Goal: Task Accomplishment & Management: Use online tool/utility

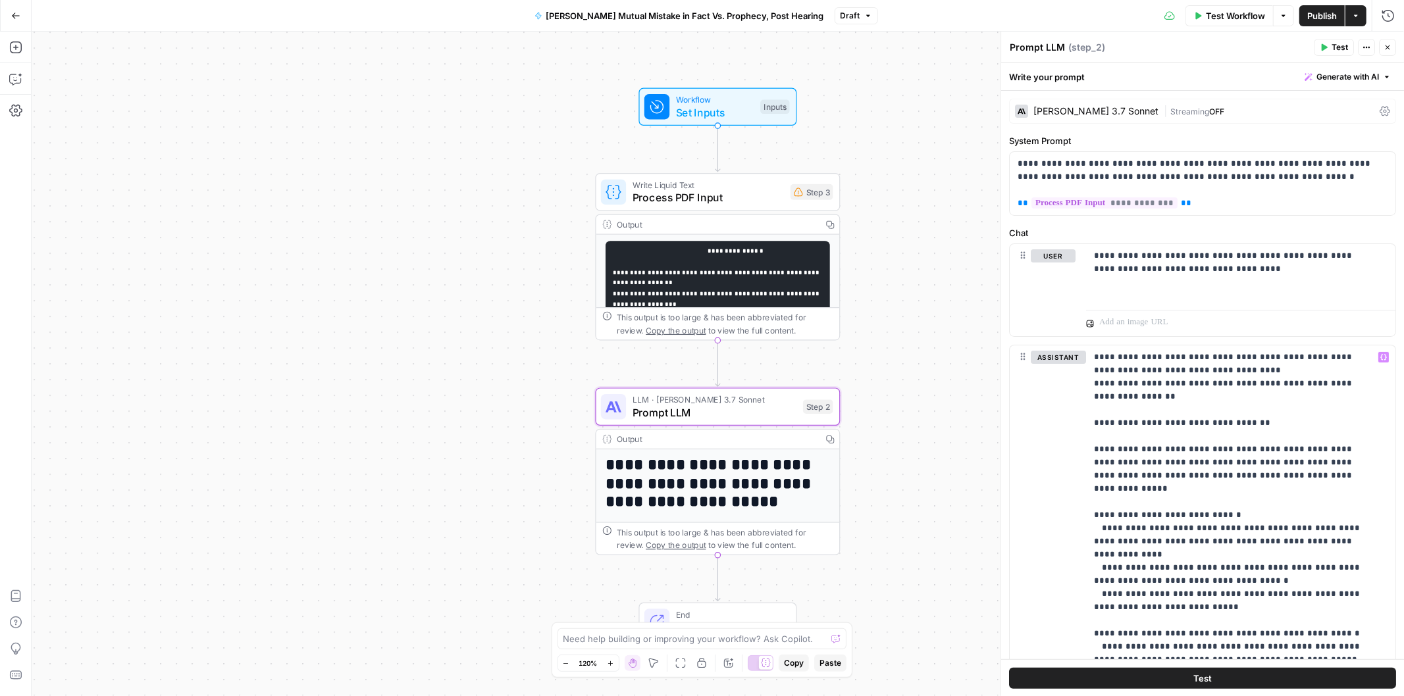
scroll to position [2748, 0]
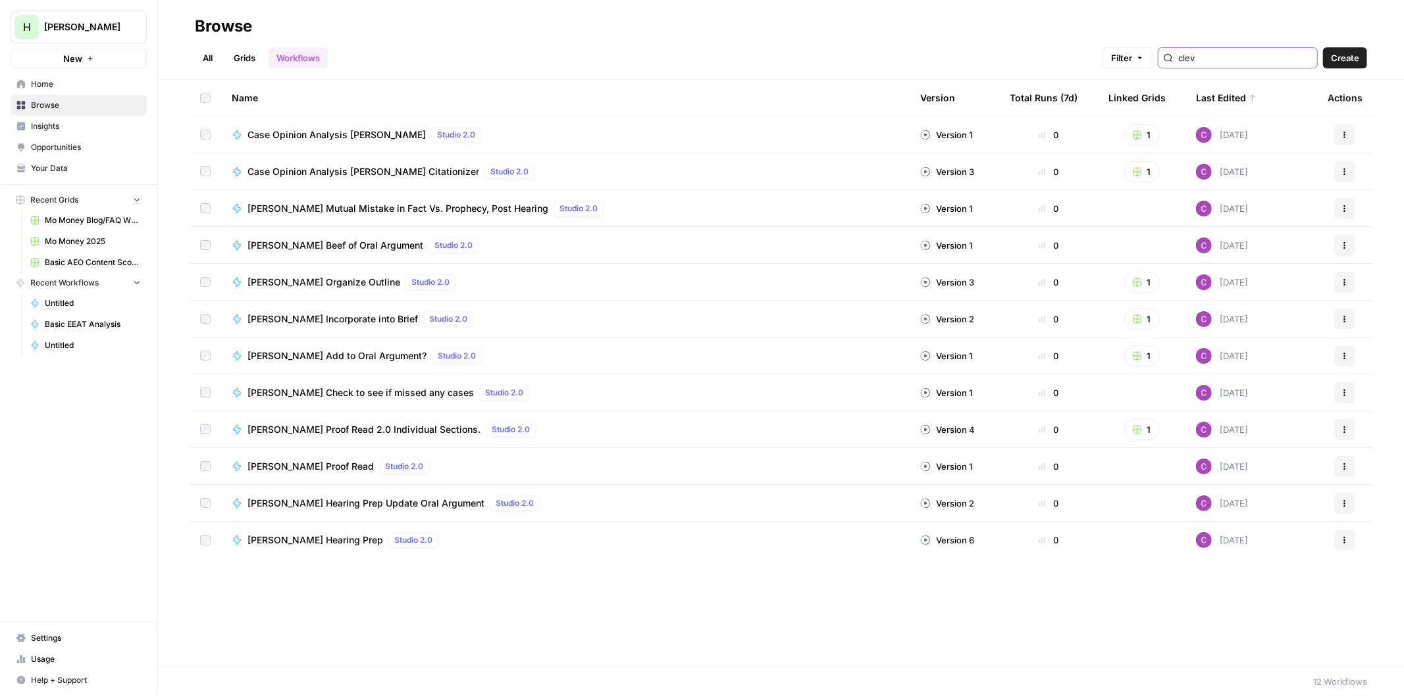
click at [1264, 54] on input "clev" at bounding box center [1245, 57] width 134 height 13
type input "convert"
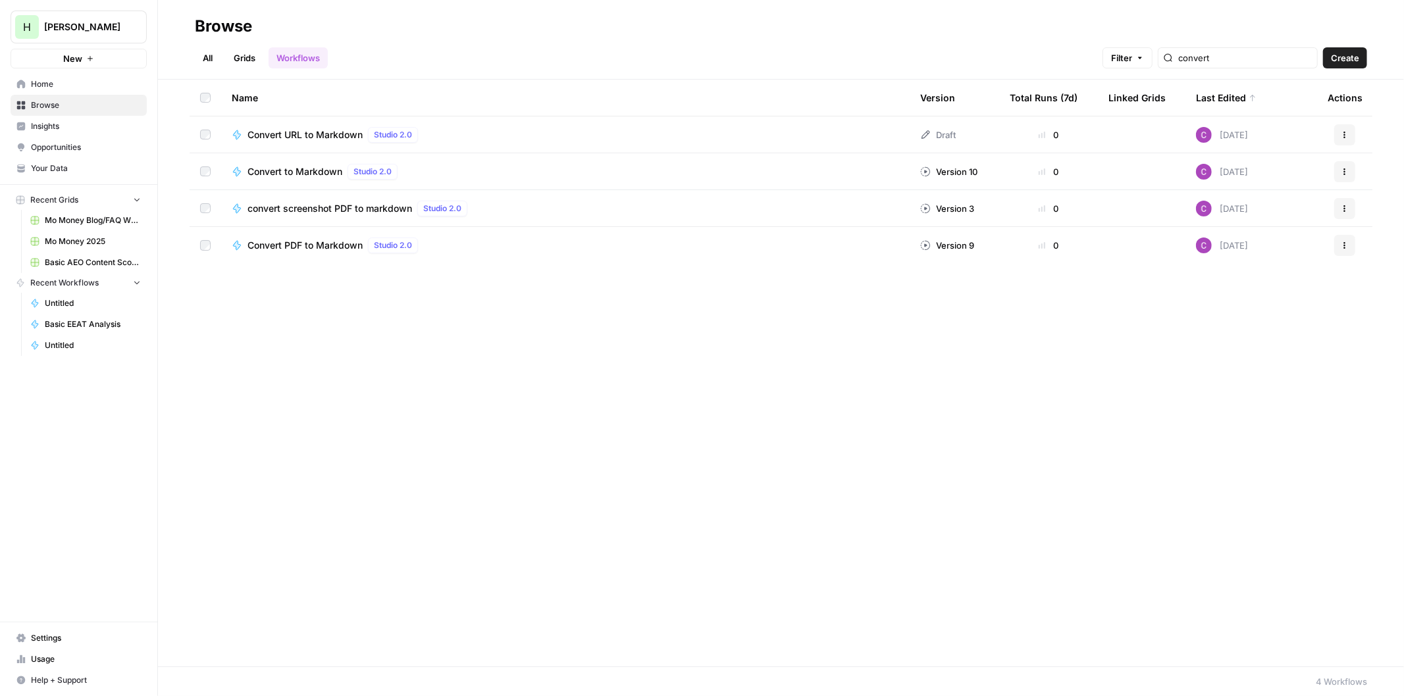
click at [323, 247] on span "Convert PDF to Markdown" at bounding box center [304, 245] width 115 height 13
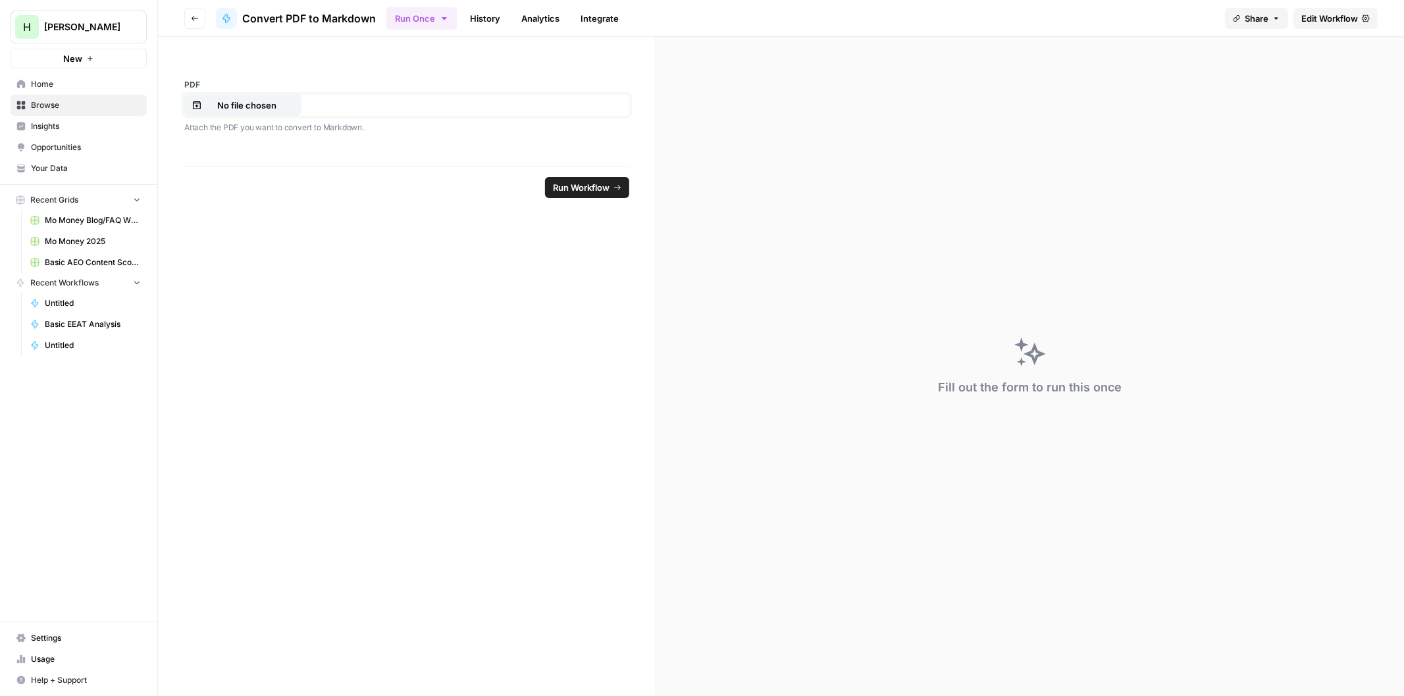
click at [211, 96] on button "No file chosen" at bounding box center [242, 105] width 117 height 21
click at [578, 184] on span "Run Workflow" at bounding box center [581, 187] width 57 height 13
click at [596, 188] on span "Cancel" at bounding box center [594, 187] width 29 height 13
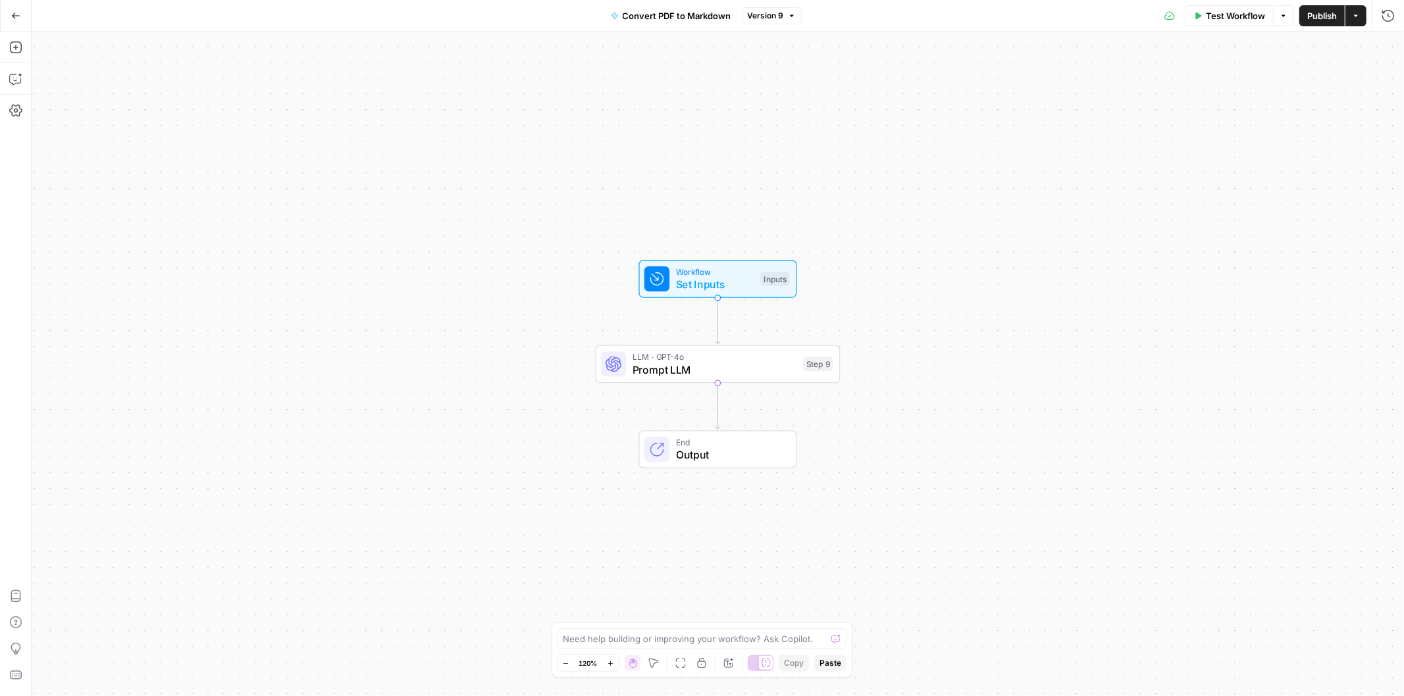
click at [12, 16] on icon "button" at bounding box center [16, 16] width 8 height 6
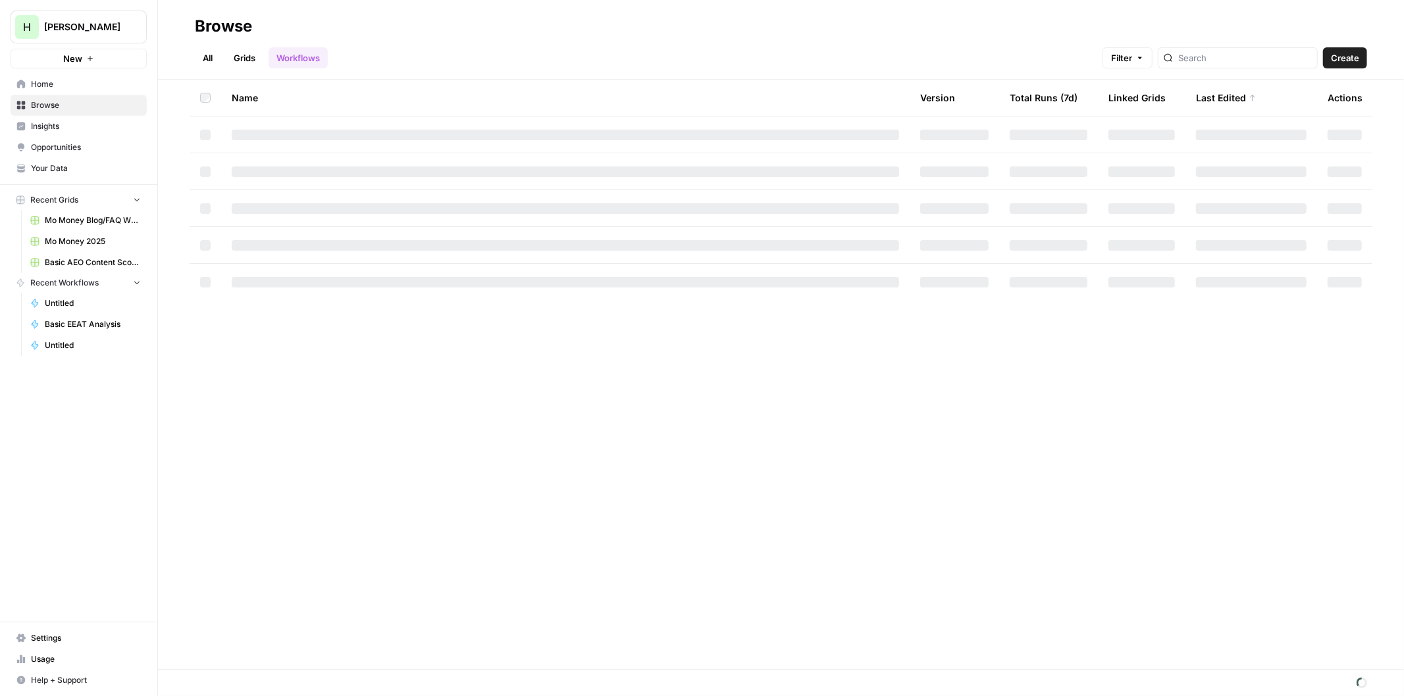
click at [1350, 56] on span "Create" at bounding box center [1345, 57] width 28 height 13
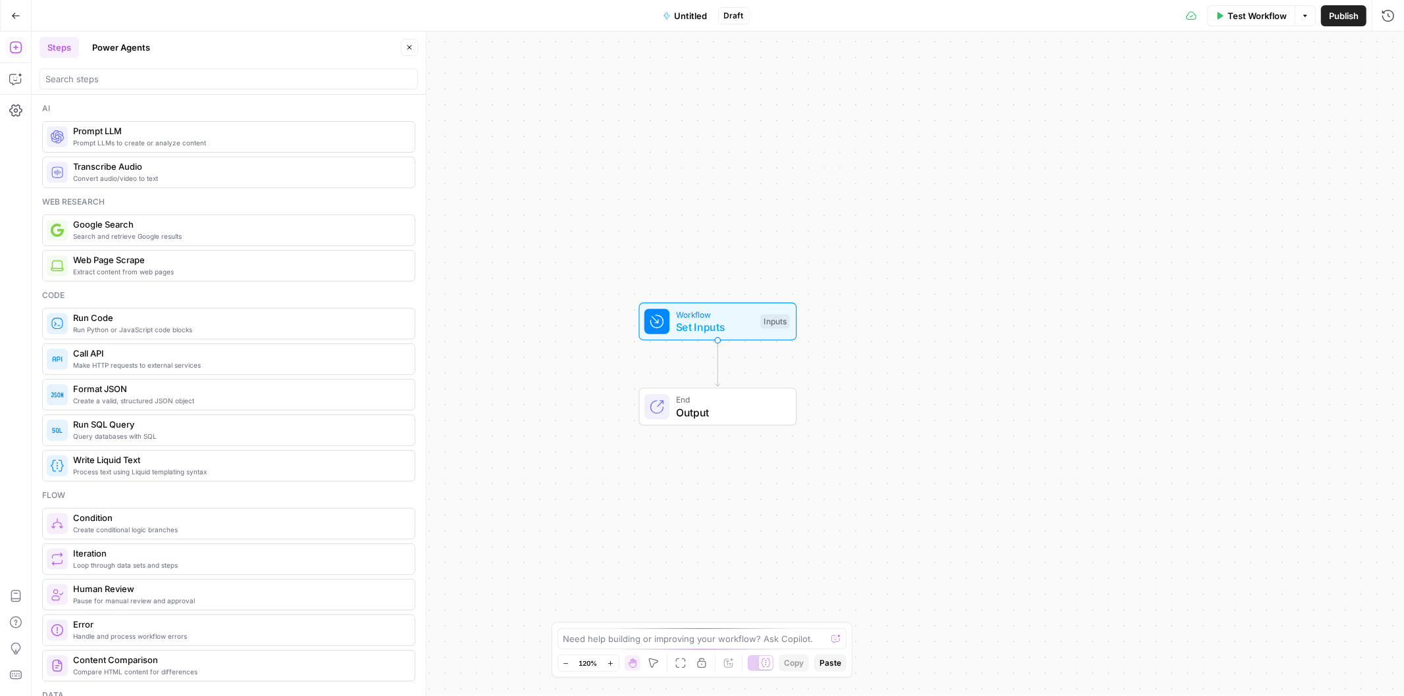
click at [683, 20] on span "Untitled" at bounding box center [691, 15] width 33 height 13
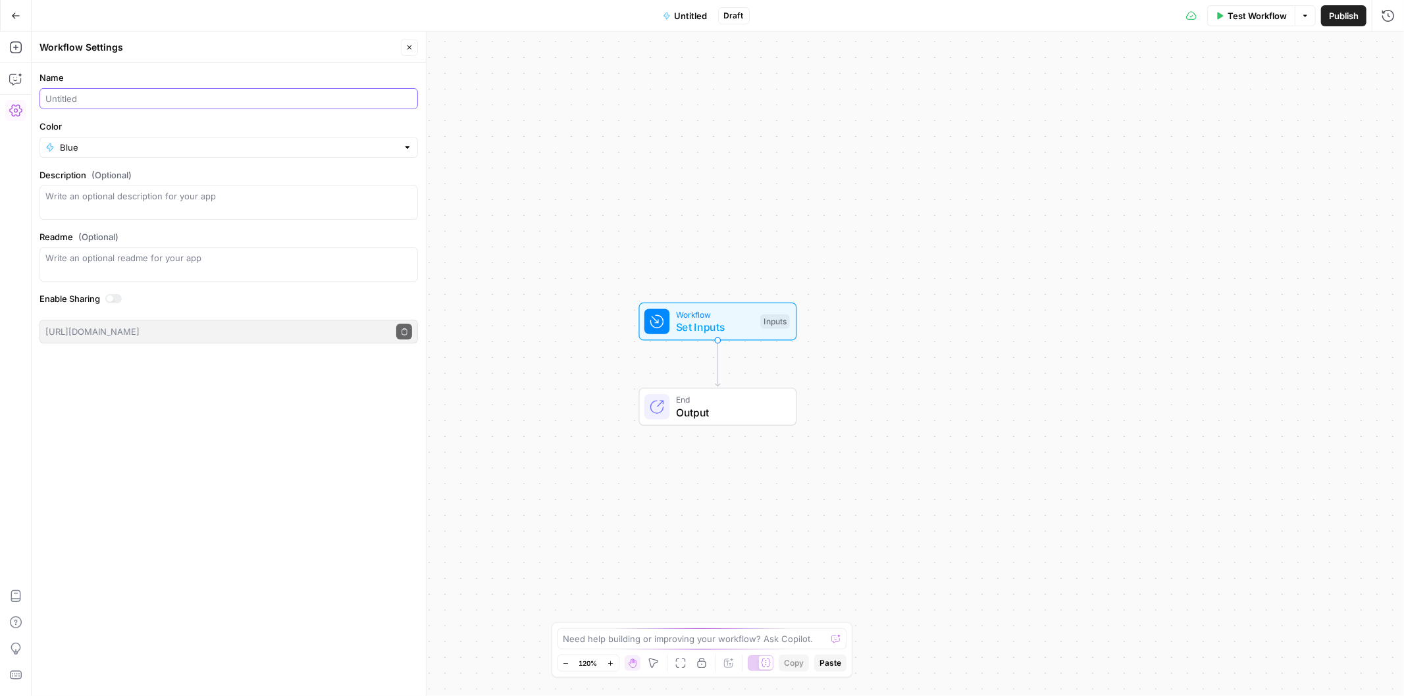
click at [156, 96] on input "Name" at bounding box center [228, 98] width 367 height 13
type input "Convert PDF to Doc 9 15 2025"
click at [415, 47] on button "Close" at bounding box center [409, 47] width 17 height 17
click at [20, 74] on icon "button" at bounding box center [20, 75] width 5 height 5
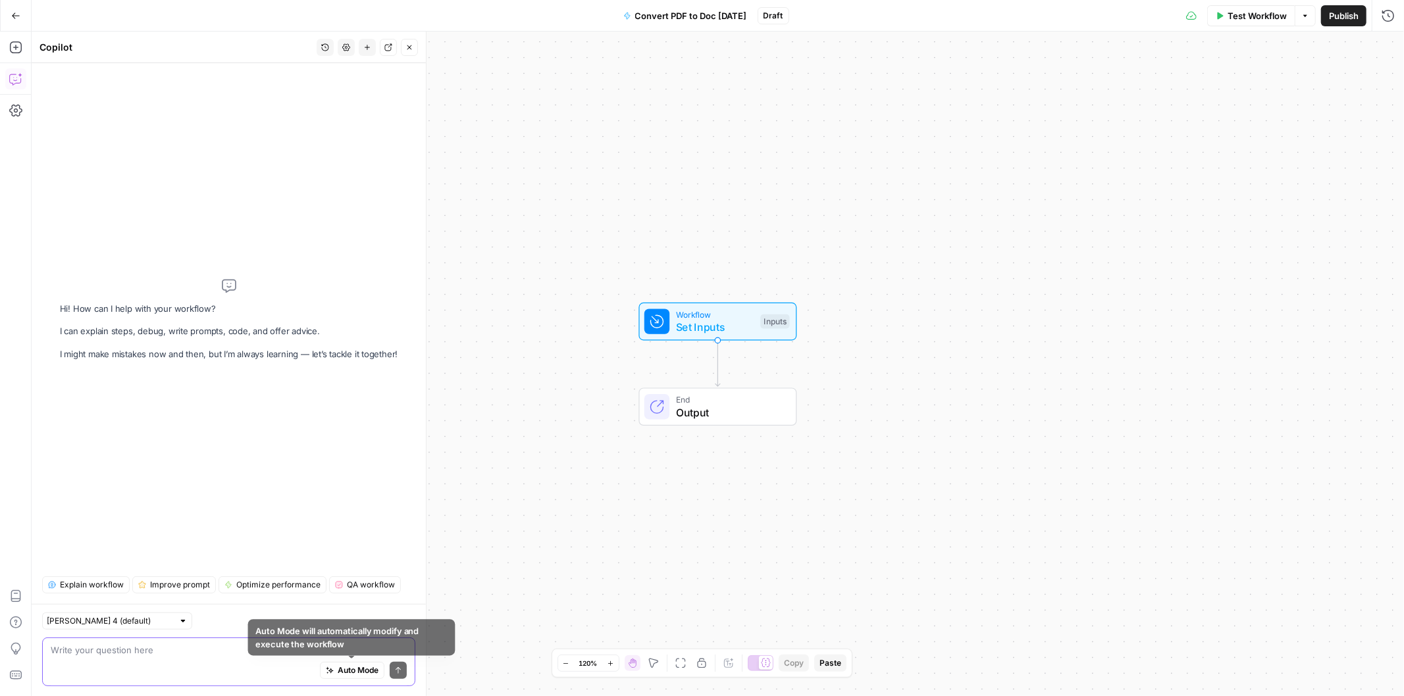
click at [332, 667] on button "Auto Mode" at bounding box center [352, 670] width 64 height 17
click at [163, 660] on div "Auto Mode Send" at bounding box center [229, 671] width 356 height 29
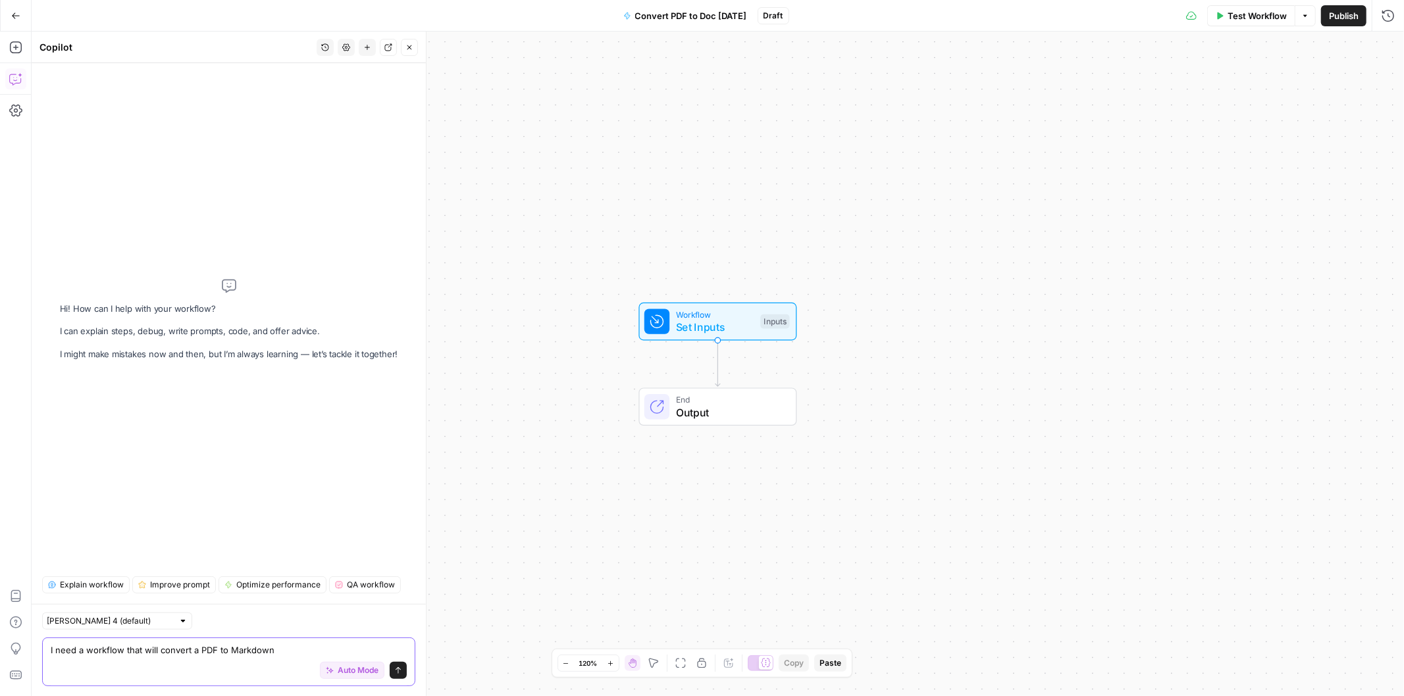
type textarea "I need a workflow that will convert a PDF to Markdown."
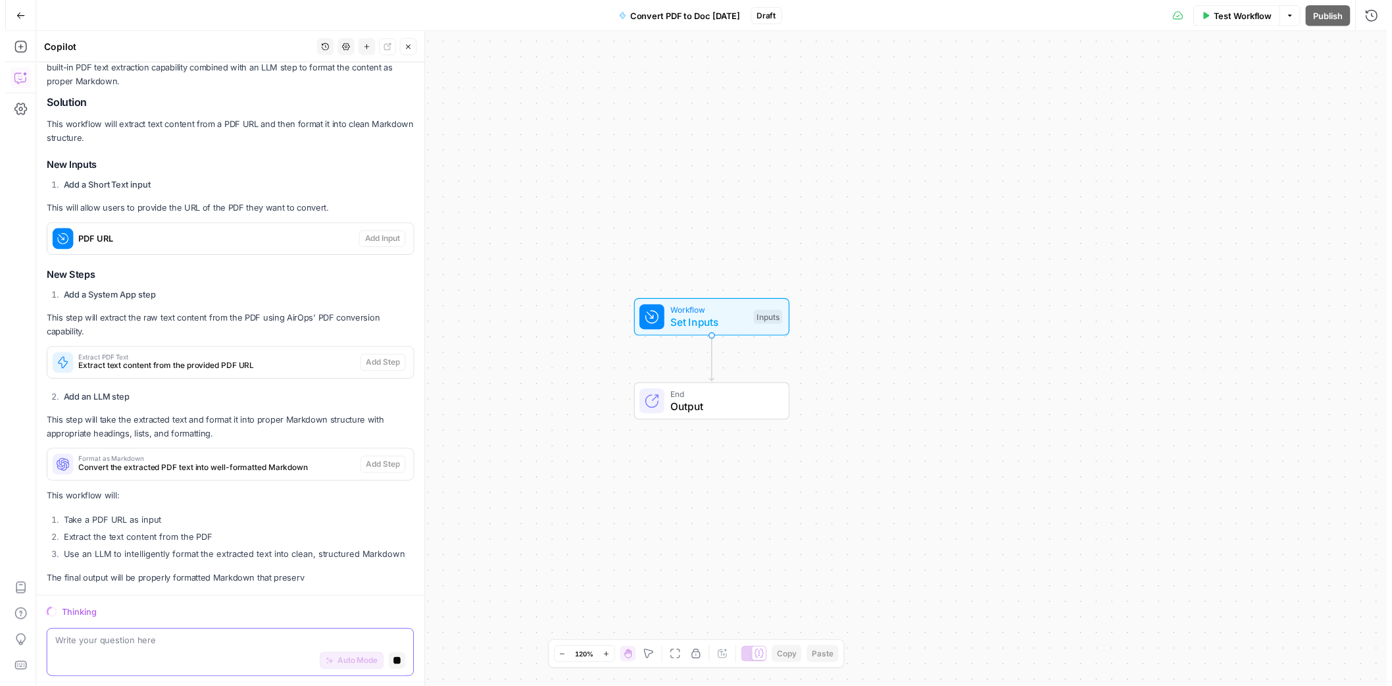
scroll to position [136, 0]
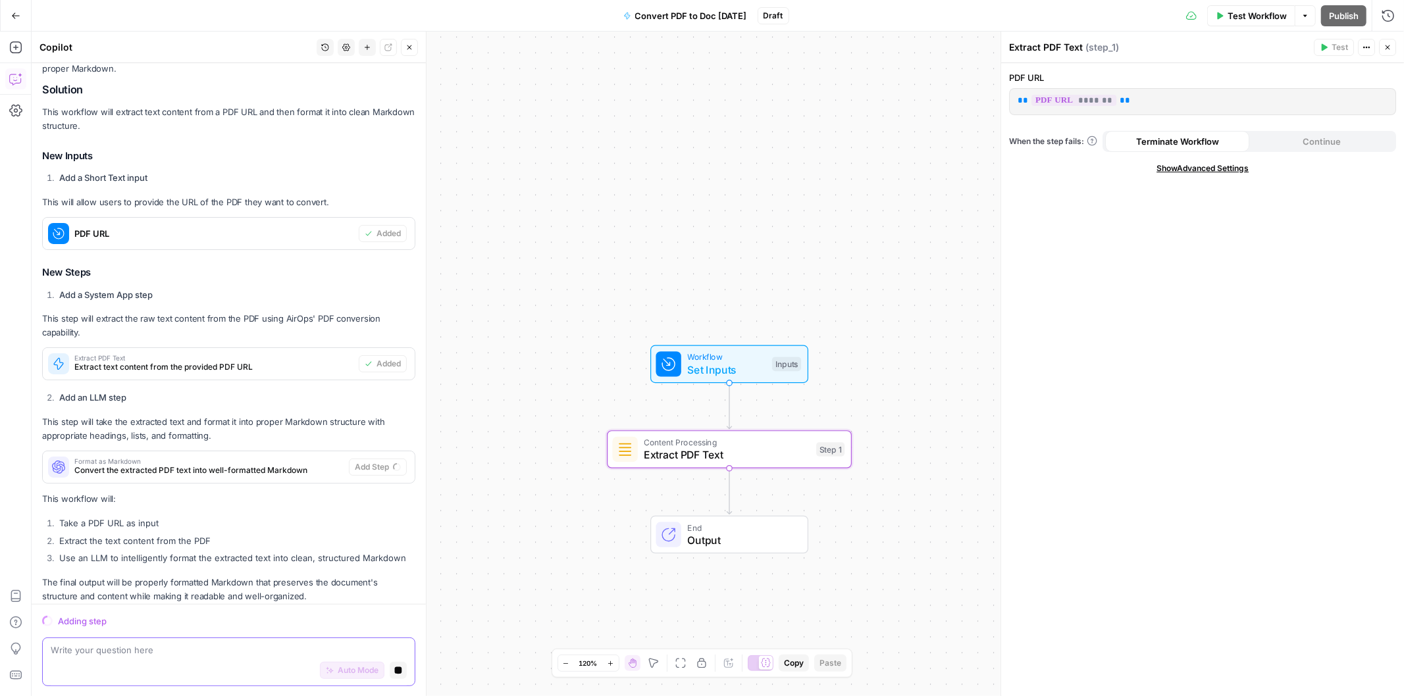
click at [395, 670] on icon "button" at bounding box center [398, 670] width 7 height 7
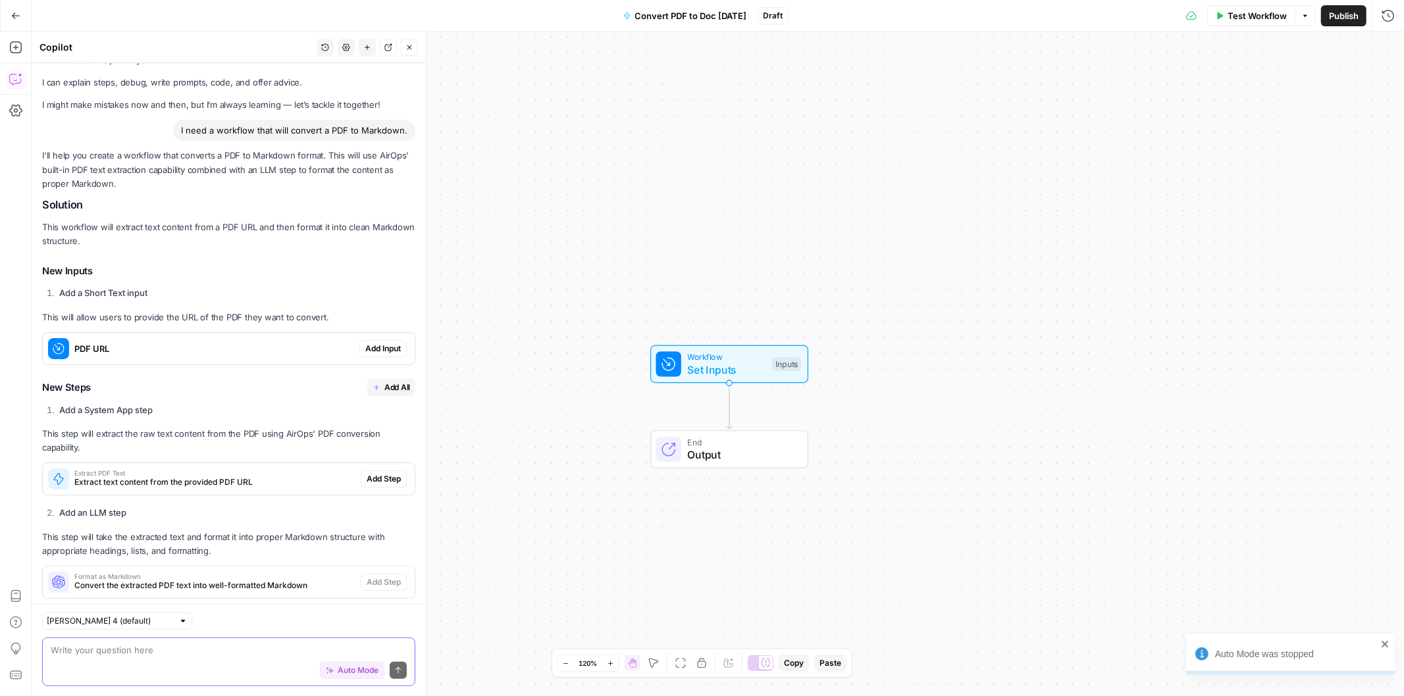
scroll to position [0, 0]
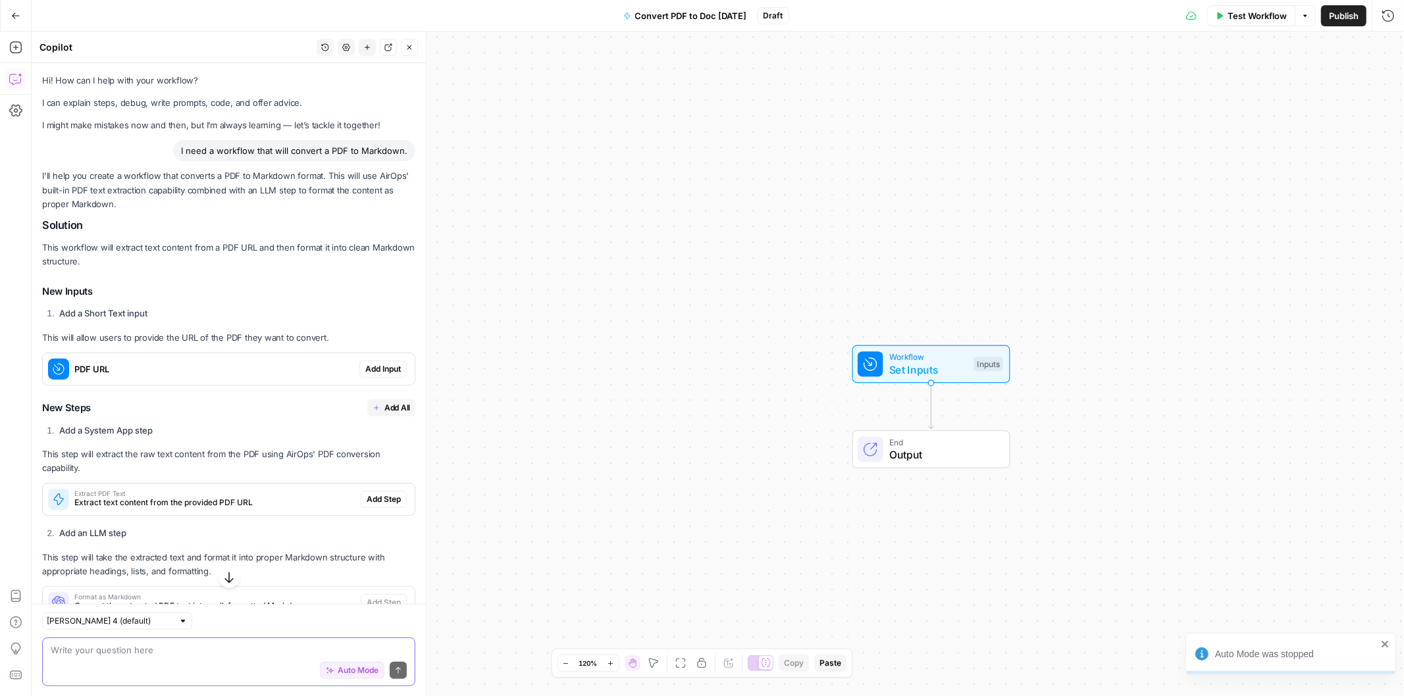
click at [232, 149] on div "I need a workflow that will convert a PDF to Markdown." at bounding box center [294, 150] width 242 height 21
copy div "I need a workflow that will convert a PDF to Markdown."
click at [168, 669] on div "Auto Mode Send" at bounding box center [229, 671] width 356 height 29
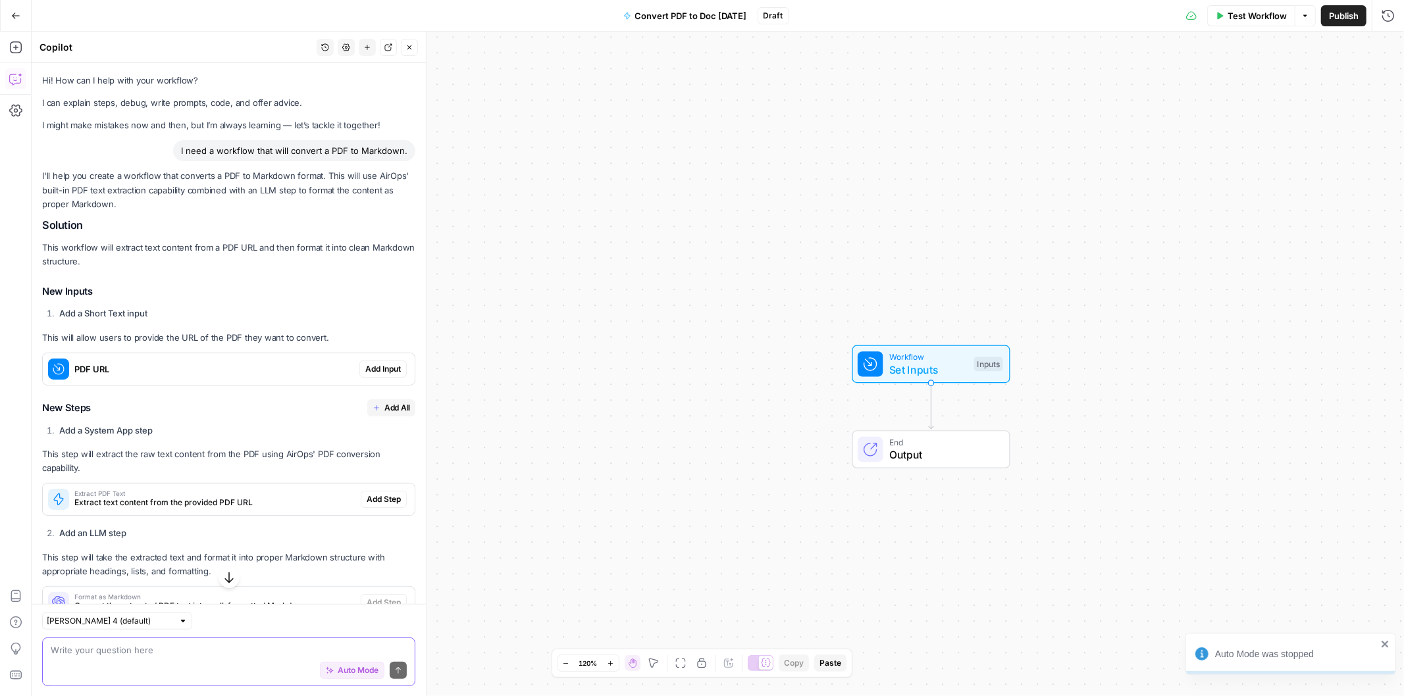
paste textarea "I need a workflow that will convert a PDF to Markdown."
click at [214, 649] on textarea "I need a workflow that will convert a PDF to Markdown." at bounding box center [229, 650] width 356 height 13
type textarea "I need a workflow that will convert a PDF (attachment) to Markdown."
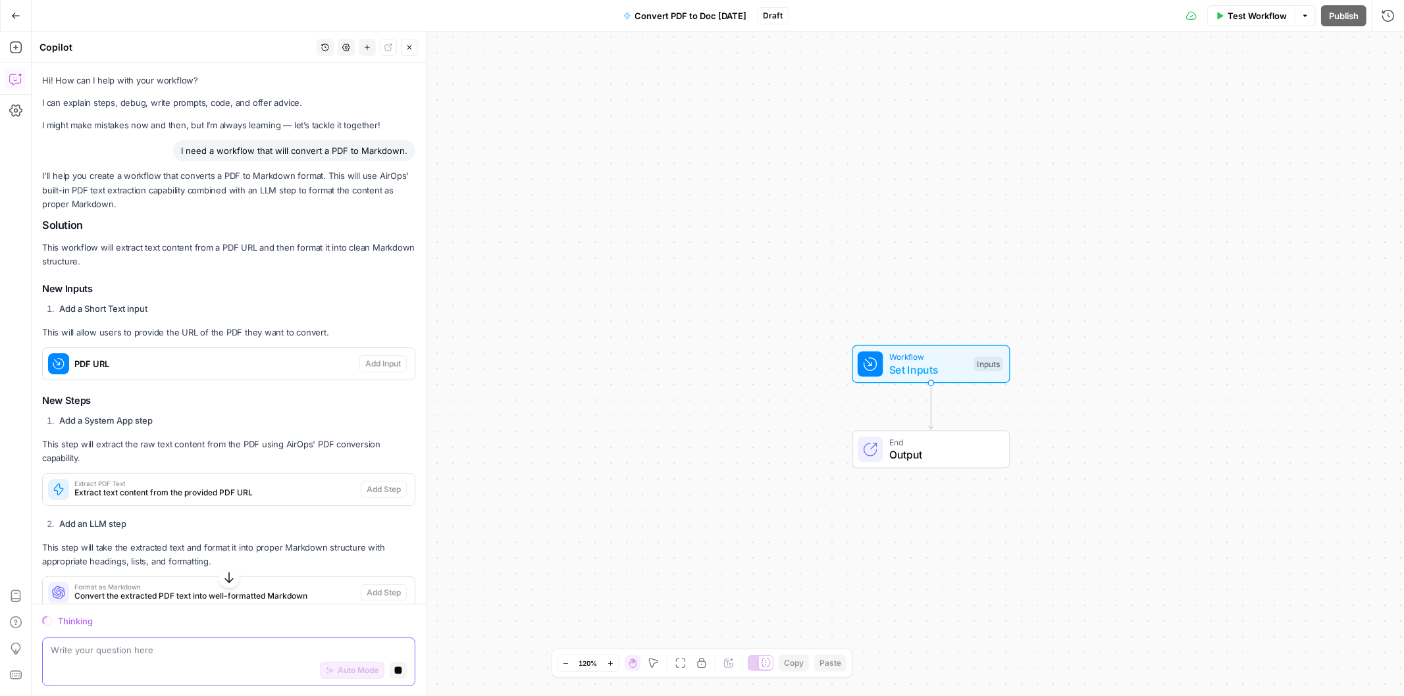
scroll to position [186, 0]
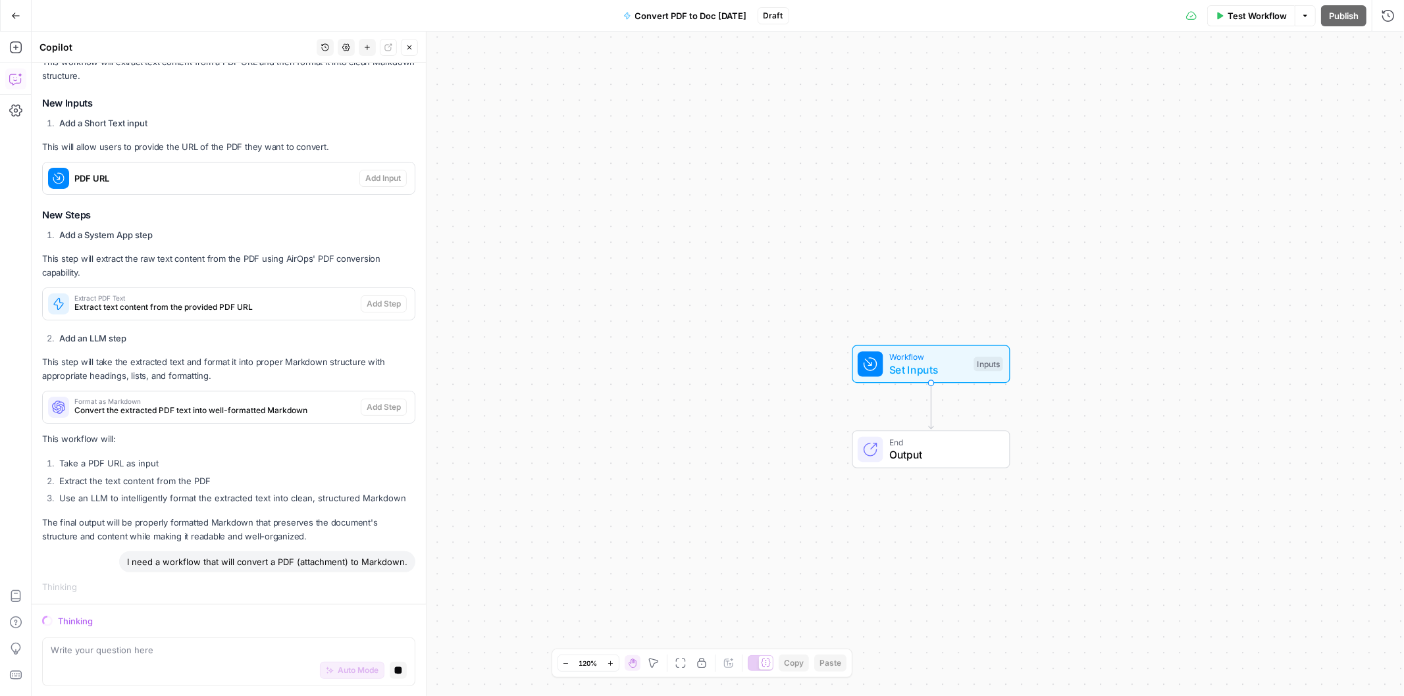
click at [923, 369] on span "Set Inputs" at bounding box center [928, 370] width 78 height 16
click at [1389, 44] on icon "button" at bounding box center [1387, 47] width 8 height 8
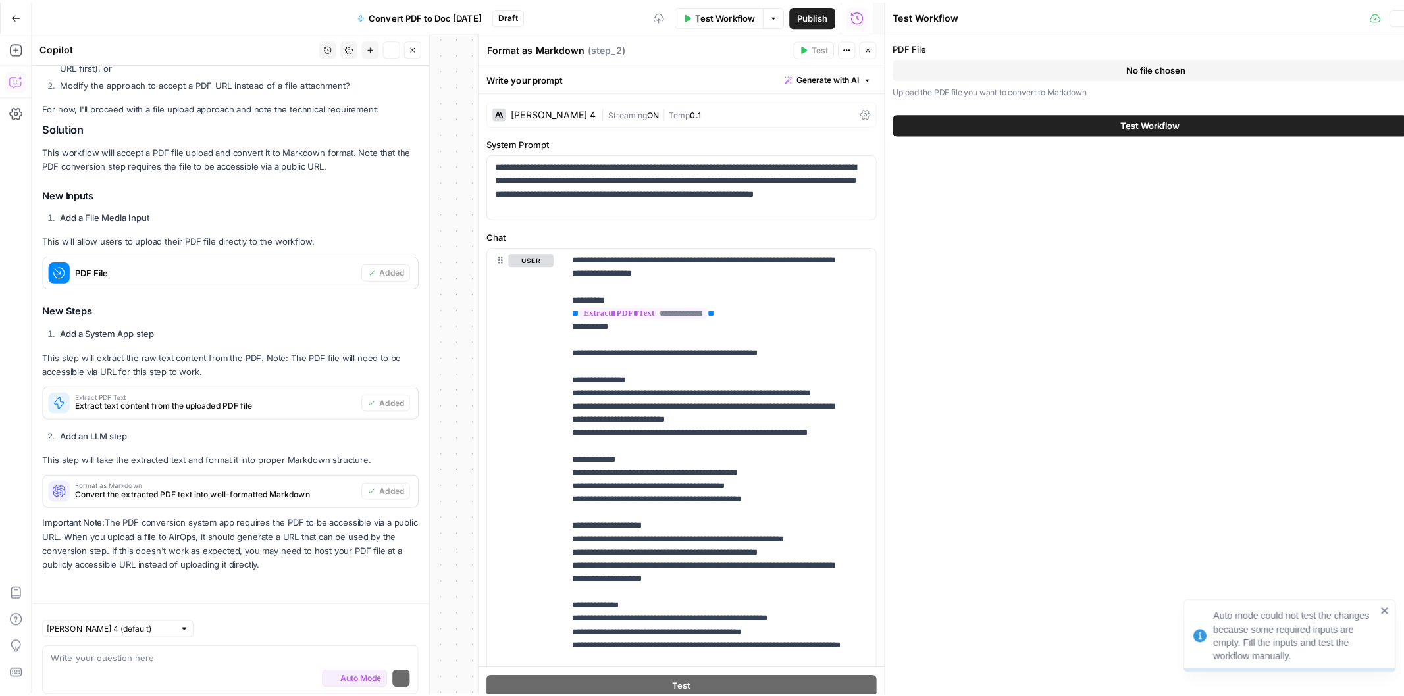
scroll to position [847, 0]
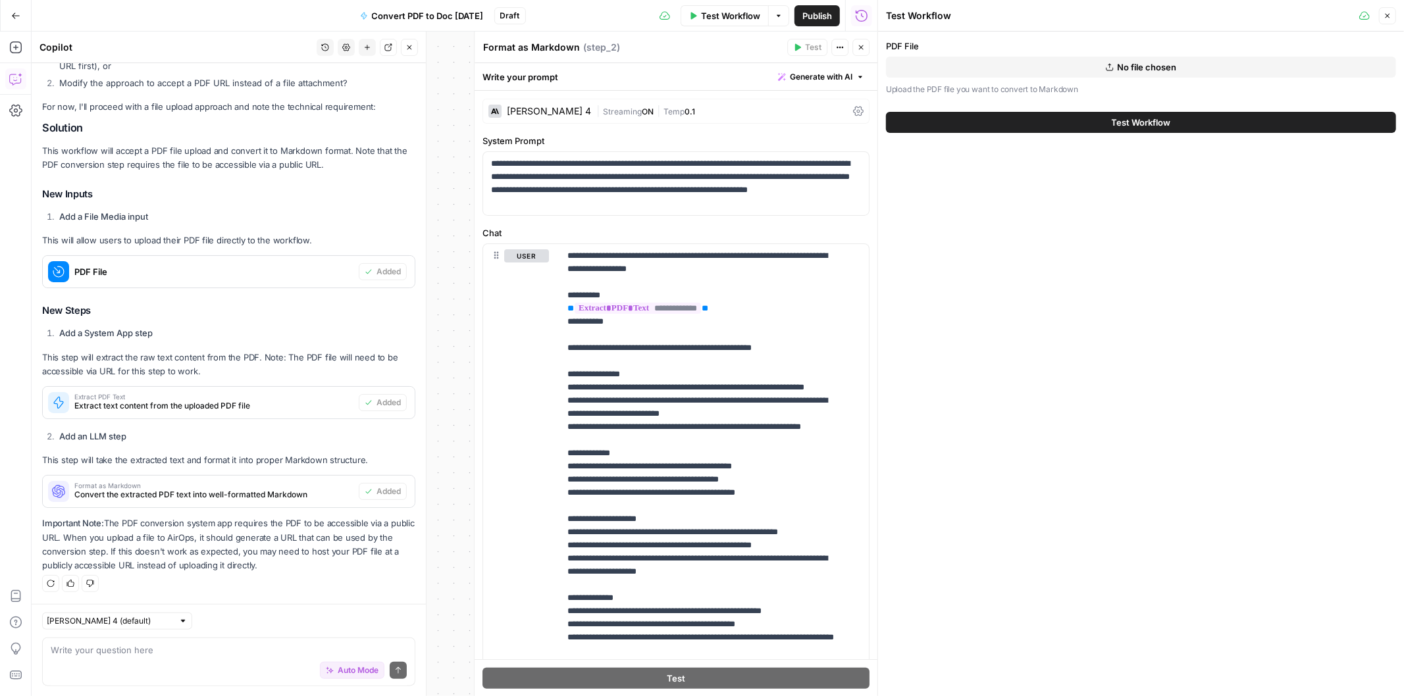
click at [859, 45] on icon "button" at bounding box center [861, 47] width 8 height 8
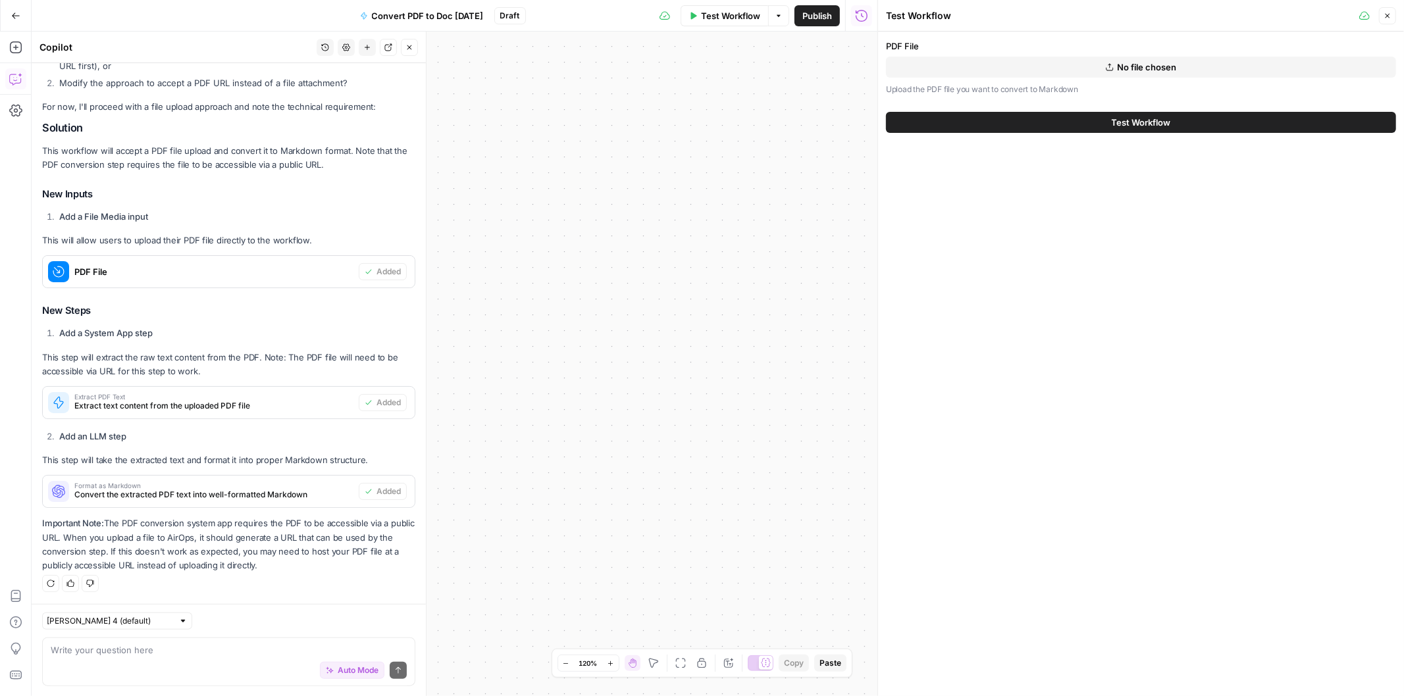
click at [1044, 63] on button "No file chosen" at bounding box center [1141, 67] width 510 height 21
click at [1050, 124] on button "Test Workflow" at bounding box center [1141, 122] width 510 height 21
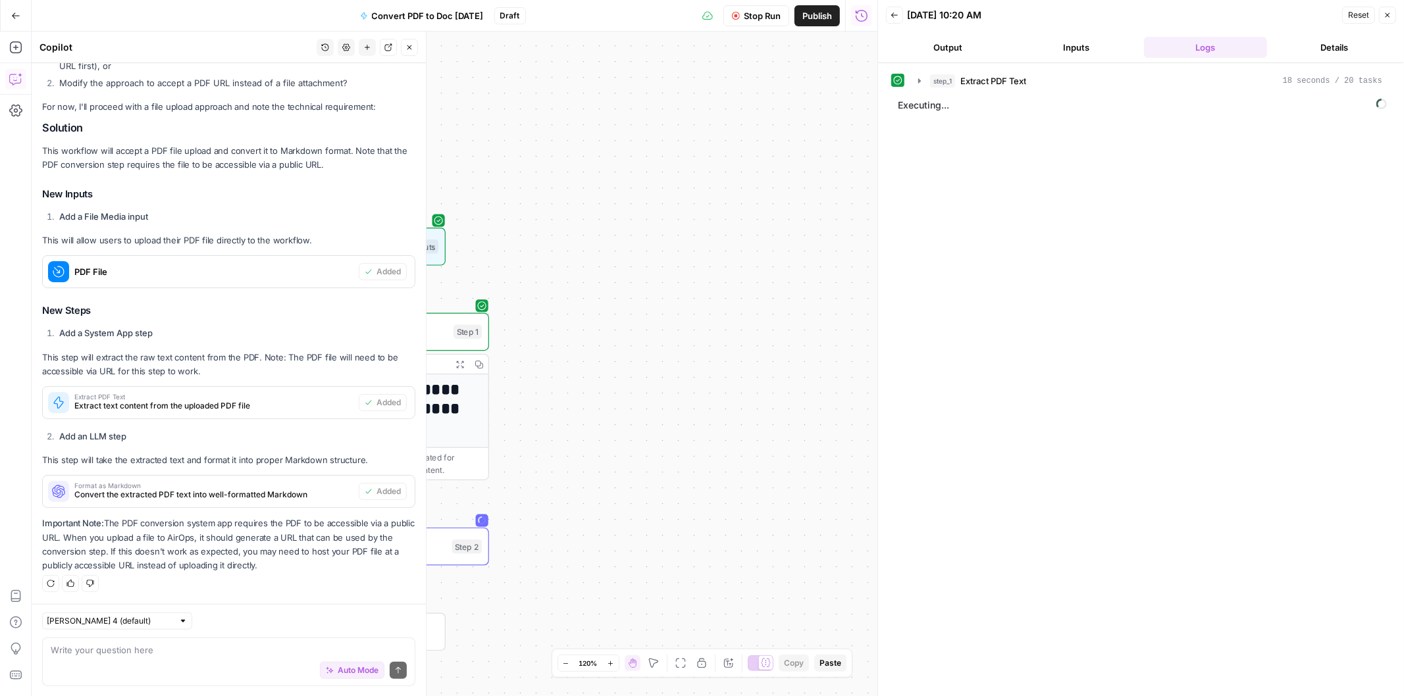
drag, startPoint x: 616, startPoint y: 259, endPoint x: 935, endPoint y: 226, distance: 320.8
click at [935, 226] on body "**********" at bounding box center [702, 348] width 1404 height 696
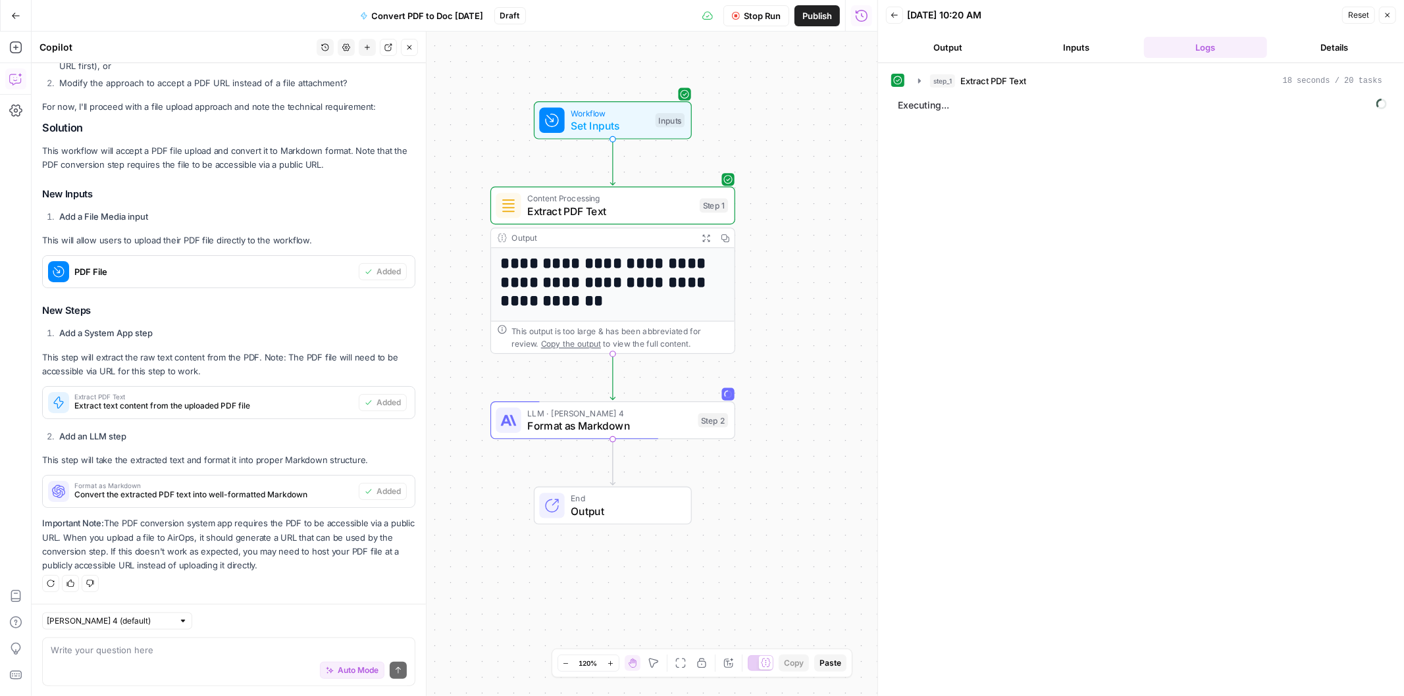
drag, startPoint x: 640, startPoint y: 218, endPoint x: 879, endPoint y: 95, distance: 269.6
click at [879, 95] on body "**********" at bounding box center [702, 348] width 1404 height 696
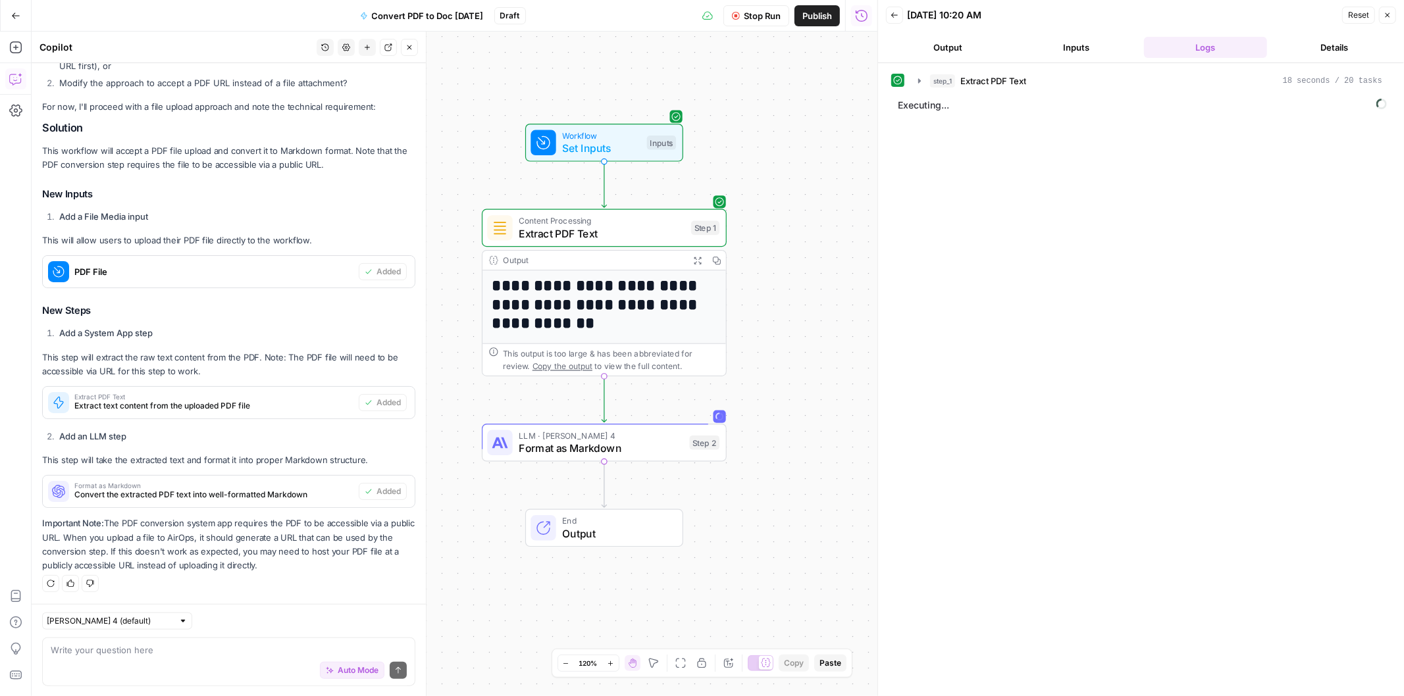
drag, startPoint x: 826, startPoint y: 185, endPoint x: 817, endPoint y: 205, distance: 22.1
click at [817, 205] on div "**********" at bounding box center [455, 364] width 846 height 665
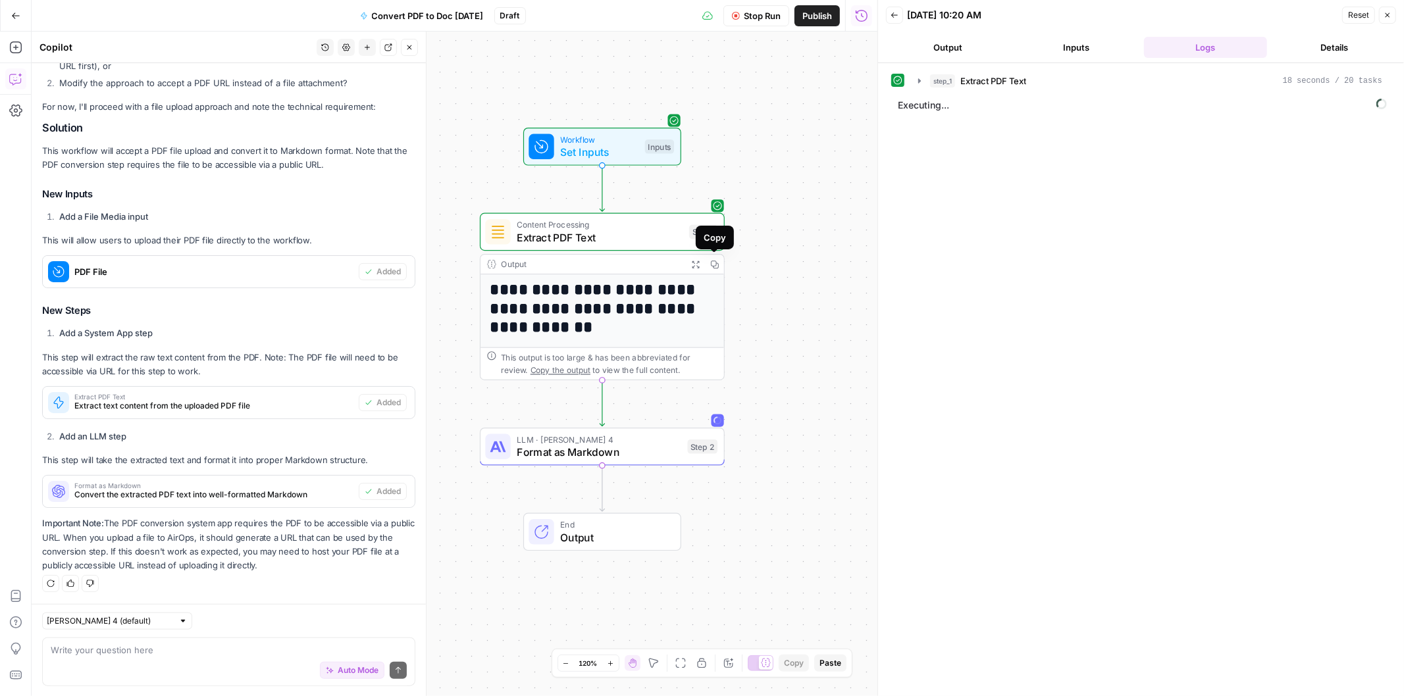
click at [710, 267] on icon "button" at bounding box center [714, 264] width 9 height 9
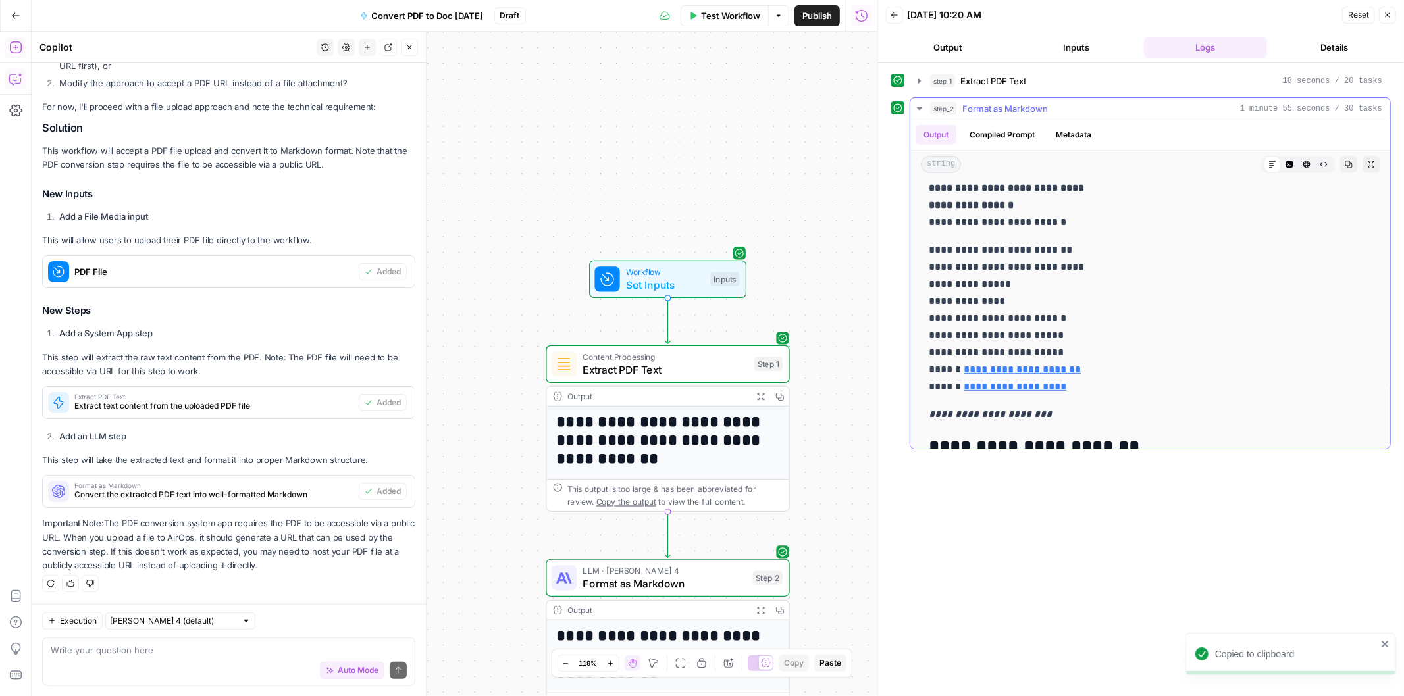
scroll to position [4945, 0]
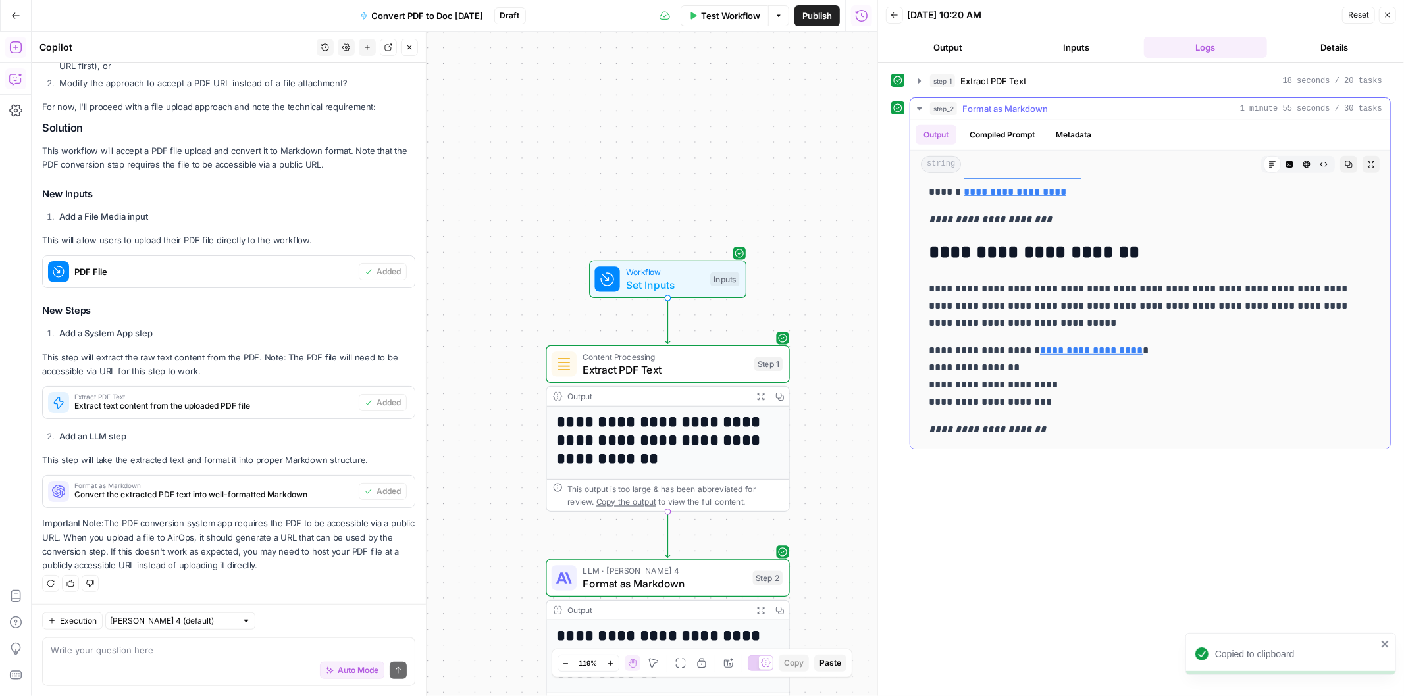
click at [1345, 161] on icon "button" at bounding box center [1348, 164] width 7 height 7
